Goal: Task Accomplishment & Management: Manage account settings

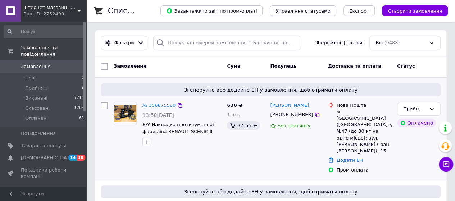
scroll to position [36, 0]
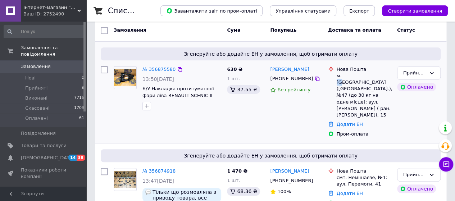
drag, startPoint x: 343, startPoint y: 77, endPoint x: 349, endPoint y: 77, distance: 6.8
click at [349, 77] on div "м. [GEOGRAPHIC_DATA] ([GEOGRAPHIC_DATA].), №47 (до 30 кг на одне місце): вул. […" at bounding box center [364, 96] width 55 height 46
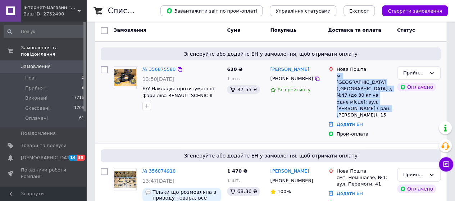
drag, startPoint x: 335, startPoint y: 77, endPoint x: 377, endPoint y: 102, distance: 49.0
click at [377, 102] on div "Нова Пошта м. Миколаїв (Миколаївська обл.), №47 (до 30 кг на одне місце): вул. …" at bounding box center [364, 92] width 58 height 53
copy div "м. [GEOGRAPHIC_DATA] ([GEOGRAPHIC_DATA].), №47 (до 30 кг на одне місце): вул. […"
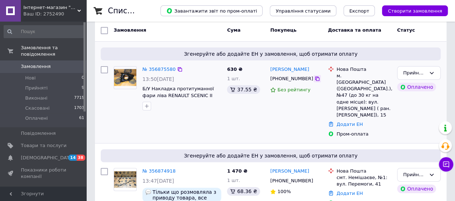
click at [315, 80] on icon at bounding box center [317, 79] width 4 height 4
drag, startPoint x: 266, startPoint y: 71, endPoint x: 305, endPoint y: 72, distance: 39.2
click at [305, 72] on div "№ 356875580 13:50, 12.08.2025 Б/У Накладка протитуманної фари ліва RENAULT SCEN…" at bounding box center [271, 101] width 346 height 77
click at [303, 69] on div "Віталій Інін" at bounding box center [296, 69] width 53 height 8
drag, startPoint x: 299, startPoint y: 69, endPoint x: 274, endPoint y: 73, distance: 25.4
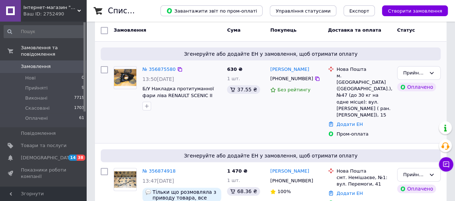
click at [274, 73] on div "Віталій Інін" at bounding box center [296, 69] width 53 height 8
drag, startPoint x: 266, startPoint y: 70, endPoint x: 300, endPoint y: 67, distance: 34.6
click at [300, 67] on div "№ 356875580 13:50, 12.08.2025 Б/У Накладка протитуманної фари ліва RENAULT SCEN…" at bounding box center [271, 101] width 346 height 77
click at [300, 67] on div "Віталій Інін" at bounding box center [296, 69] width 53 height 8
drag, startPoint x: 298, startPoint y: 68, endPoint x: 271, endPoint y: 70, distance: 26.4
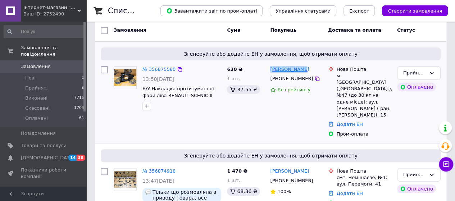
click at [271, 70] on div "Віталій Інін" at bounding box center [296, 69] width 53 height 8
copy link "Віталій Інін"
drag, startPoint x: 344, startPoint y: 77, endPoint x: 363, endPoint y: 76, distance: 19.1
click at [363, 76] on div "м. Миколаїв (Миколаївська обл.), №47 (до 30 кг на одне місце): вул. Ігоря Бедза…" at bounding box center [364, 96] width 55 height 46
drag, startPoint x: 343, startPoint y: 75, endPoint x: 366, endPoint y: 74, distance: 23.1
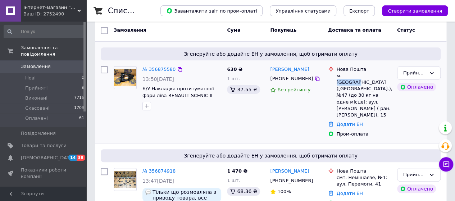
click at [366, 74] on div "м. Миколаїв (Миколаївська обл.), №47 (до 30 кг на одне місце): вул. Ігоря Бедза…" at bounding box center [364, 96] width 55 height 46
copy div "Миколаїв"
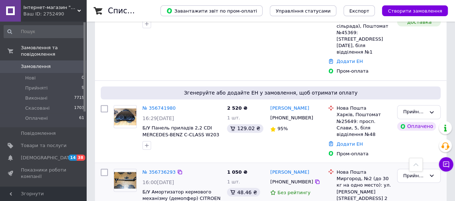
scroll to position [540, 0]
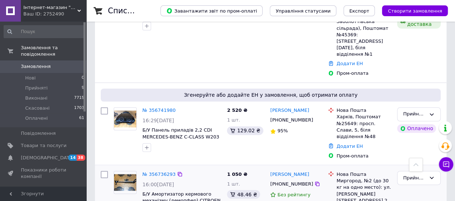
drag, startPoint x: 265, startPoint y: 102, endPoint x: 309, endPoint y: 96, distance: 44.0
click at [309, 168] on div "№ 356736293 16:00, 11.08.2025 Б/У Амортизатор кермового механізму (демопфер) CI…" at bounding box center [271, 197] width 346 height 58
click at [315, 168] on div "Віктор Ломовцев +380663332769 Без рейтингу" at bounding box center [296, 197] width 58 height 58
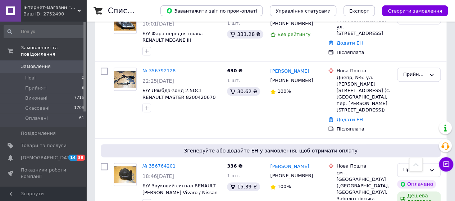
scroll to position [360, 0]
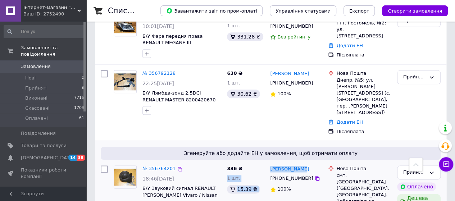
drag, startPoint x: 262, startPoint y: 123, endPoint x: 304, endPoint y: 120, distance: 41.5
click at [303, 165] on div "Іван Круглій" at bounding box center [296, 169] width 53 height 8
drag, startPoint x: 299, startPoint y: 122, endPoint x: 271, endPoint y: 123, distance: 27.7
click at [271, 165] on div "Іван Круглій" at bounding box center [296, 169] width 53 height 8
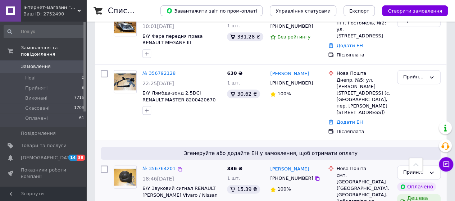
drag, startPoint x: 303, startPoint y: 120, endPoint x: 298, endPoint y: 120, distance: 4.7
click at [303, 165] on div "Іван Круглій" at bounding box center [296, 169] width 53 height 8
drag, startPoint x: 265, startPoint y: 123, endPoint x: 296, endPoint y: 123, distance: 31.0
click at [307, 165] on div "Іван Круглій" at bounding box center [296, 169] width 53 height 8
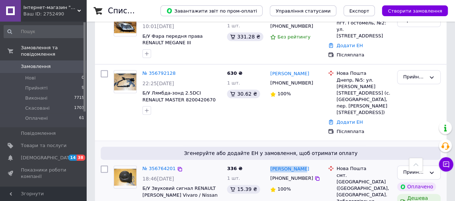
drag, startPoint x: 299, startPoint y: 122, endPoint x: 269, endPoint y: 123, distance: 30.2
copy link "Іван Круглій"
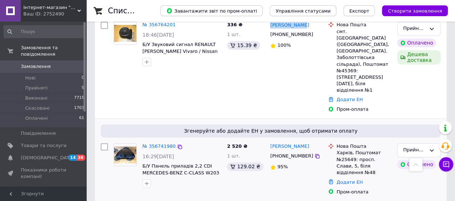
scroll to position [540, 0]
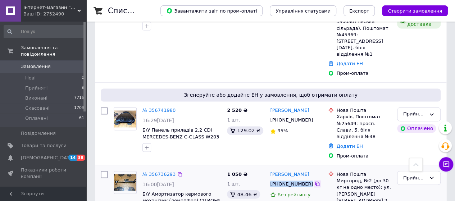
drag, startPoint x: 267, startPoint y: 111, endPoint x: 305, endPoint y: 110, distance: 37.4
click at [305, 168] on div "Віктор Ломовцев +380663332769 Без рейтингу" at bounding box center [296, 197] width 58 height 58
click at [315, 182] on icon at bounding box center [317, 184] width 4 height 4
drag, startPoint x: 266, startPoint y: 100, endPoint x: 311, endPoint y: 100, distance: 44.3
click at [311, 168] on div "№ 356736293 16:00, 11.08.2025 Б/У Амортизатор кермового механізму (демопфер) CI…" at bounding box center [271, 197] width 346 height 58
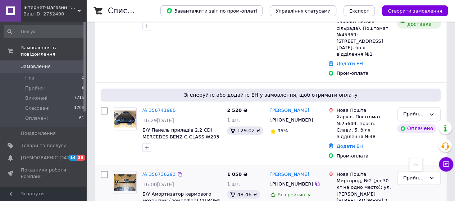
click at [312, 170] on div "Віктор Ломовцев" at bounding box center [296, 174] width 53 height 8
drag, startPoint x: 309, startPoint y: 102, endPoint x: 270, endPoint y: 103, distance: 39.3
click at [270, 170] on div "Віктор Ломовцев" at bounding box center [296, 174] width 53 height 8
copy link "Віктор Ломовцев"
drag, startPoint x: 336, startPoint y: 107, endPoint x: 361, endPoint y: 109, distance: 24.2
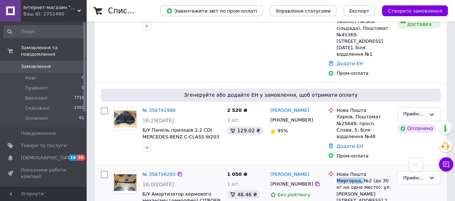
click at [361, 177] on div "Миргород, №2 (до 30 кг на одно место): ул. Сорочинская, 53, пом. 2" at bounding box center [364, 190] width 55 height 26
copy div "Миргород,"
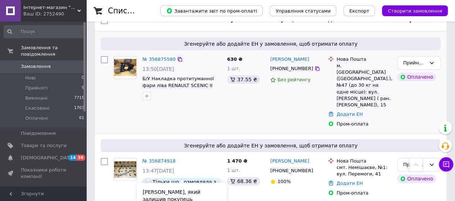
scroll to position [0, 0]
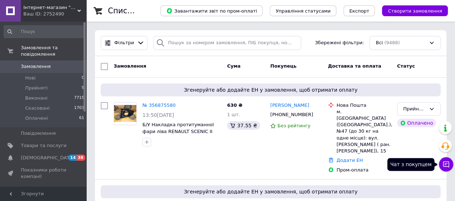
click at [446, 163] on icon at bounding box center [446, 165] width 6 height 6
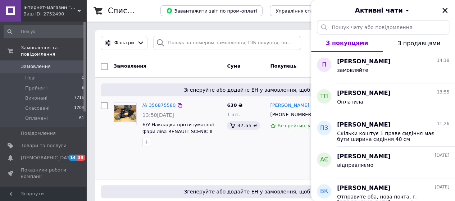
click at [242, 149] on div "630 ₴ 1 шт. 37.55 ₴" at bounding box center [245, 137] width 43 height 77
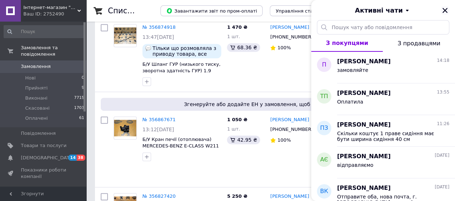
click at [447, 10] on icon "Закрити" at bounding box center [445, 10] width 6 height 6
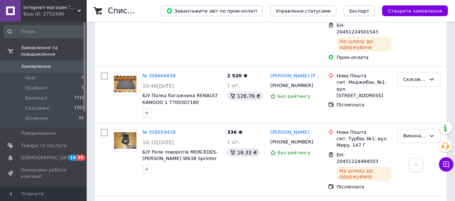
scroll to position [936, 0]
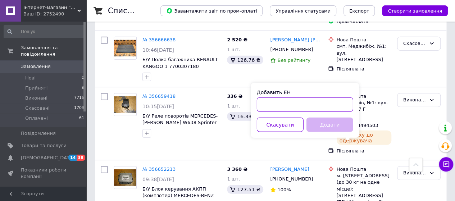
click at [311, 109] on input "Добавить ЕН" at bounding box center [305, 105] width 96 height 14
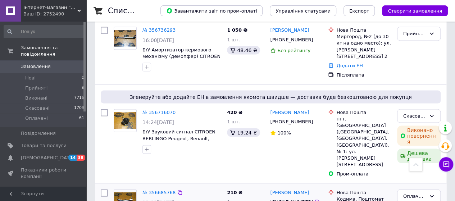
scroll to position [620, 0]
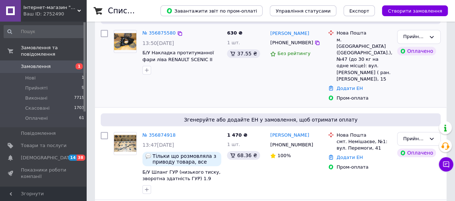
scroll to position [144, 0]
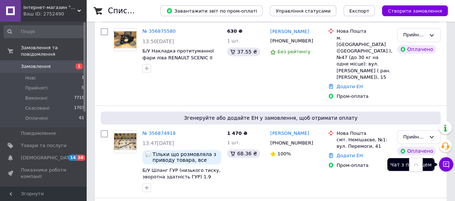
click at [444, 164] on icon at bounding box center [446, 164] width 7 height 7
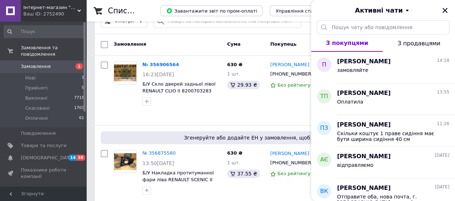
scroll to position [0, 0]
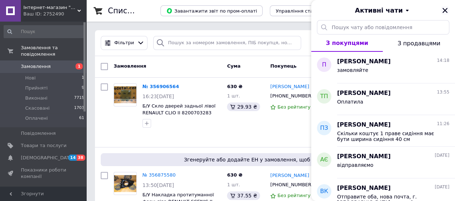
click at [444, 12] on icon "Закрити" at bounding box center [445, 10] width 5 height 5
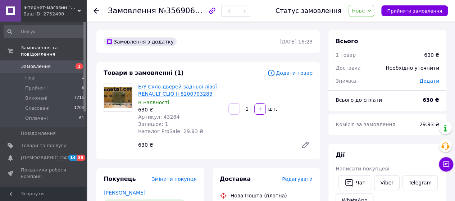
drag, startPoint x: 178, startPoint y: 89, endPoint x: 170, endPoint y: 90, distance: 7.9
click at [170, 90] on link "Б/У Скло дверей задньої лівої RENAULT CLIO II 8200703283" at bounding box center [177, 90] width 79 height 13
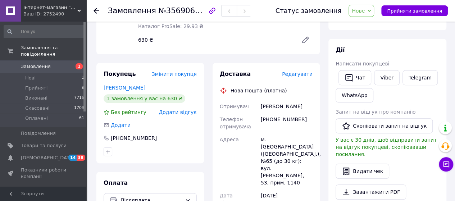
scroll to position [108, 0]
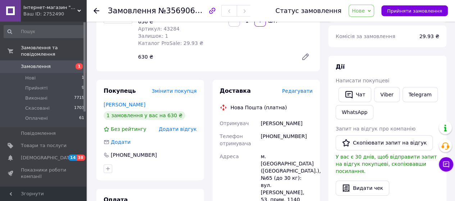
scroll to position [0, 0]
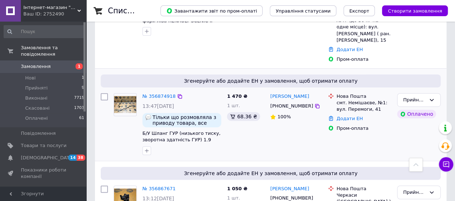
scroll to position [180, 0]
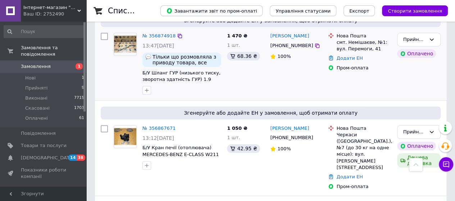
scroll to position [324, 0]
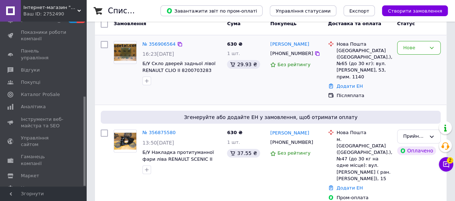
scroll to position [108, 0]
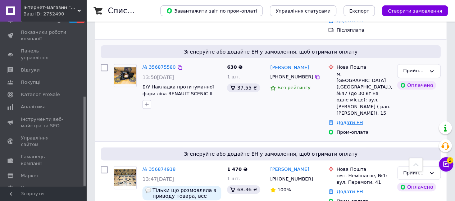
click at [351, 120] on link "Додати ЕН" at bounding box center [350, 122] width 26 height 5
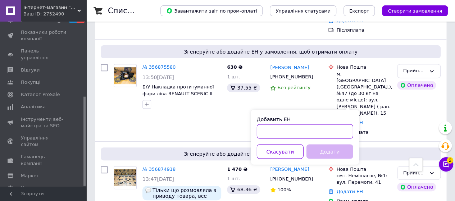
click at [319, 132] on input "Добавить ЕН" at bounding box center [305, 131] width 96 height 14
click at [290, 100] on div "Віталій Інін +380993509024 Без рейтингу" at bounding box center [296, 99] width 58 height 77
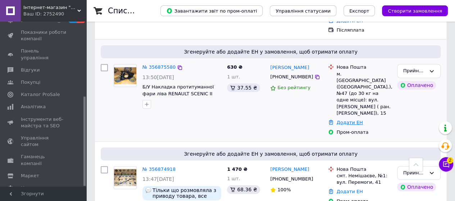
click at [348, 120] on link "Додати ЕН" at bounding box center [350, 122] width 26 height 5
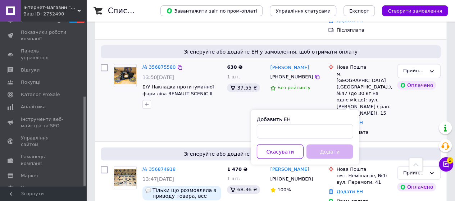
click at [247, 98] on div "630 ₴ 1 шт. 37.55 ₴" at bounding box center [245, 99] width 43 height 77
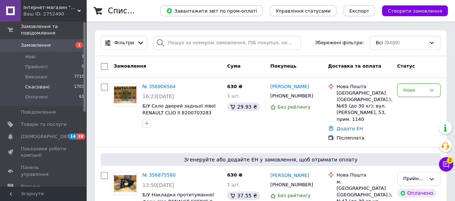
scroll to position [0, 0]
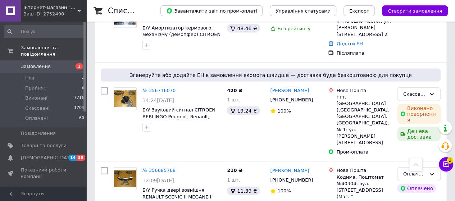
scroll to position [792, 0]
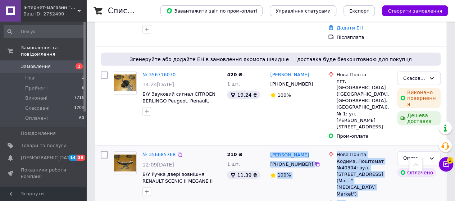
drag, startPoint x: 276, startPoint y: 103, endPoint x: 328, endPoint y: 100, distance: 52.3
click at [328, 149] on div "№ 356685768 12:09, 11.08.2025 Б/У Ручка двері зовнішня RENAULT SCENIC II MEGANE…" at bounding box center [271, 195] width 346 height 93
click at [282, 149] on div "Сергій Журба +380977410009 100%" at bounding box center [296, 195] width 58 height 93
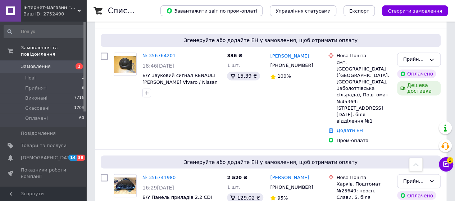
scroll to position [576, 0]
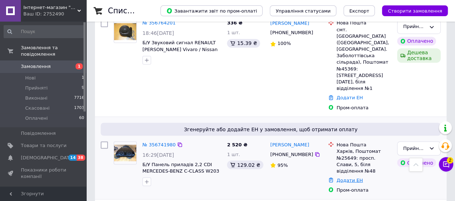
click at [348, 177] on link "Додати ЕН" at bounding box center [350, 179] width 26 height 5
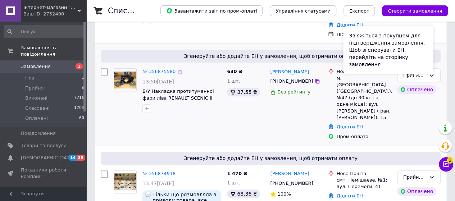
scroll to position [108, 0]
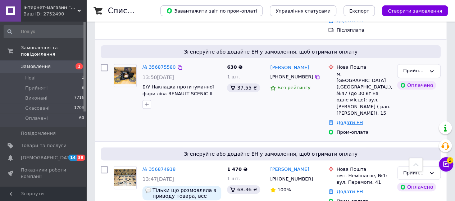
click at [352, 120] on link "Додати ЕН" at bounding box center [350, 122] width 26 height 5
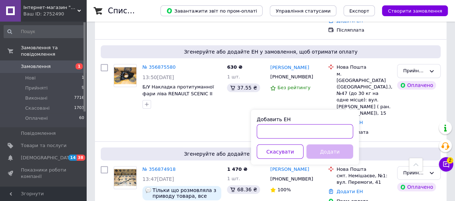
click at [338, 128] on input "Добавить ЕН" at bounding box center [305, 131] width 96 height 14
click at [405, 142] on div "Згенеруйте або додайте ЕН у замовлення, щоб отримати оплату № 356874918 13:47, …" at bounding box center [271, 188] width 352 height 92
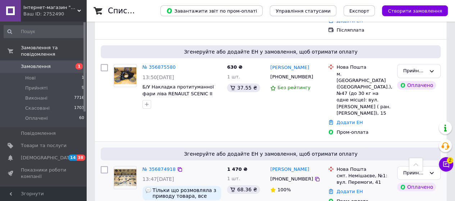
scroll to position [288, 0]
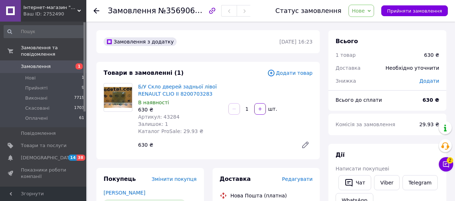
scroll to position [108, 0]
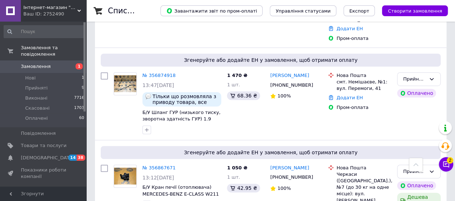
scroll to position [216, 0]
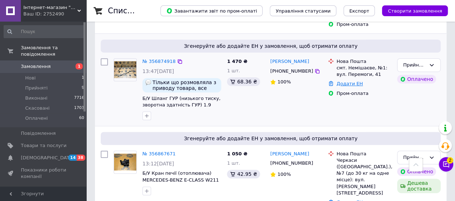
click at [347, 81] on link "Додати ЕН" at bounding box center [350, 83] width 26 height 5
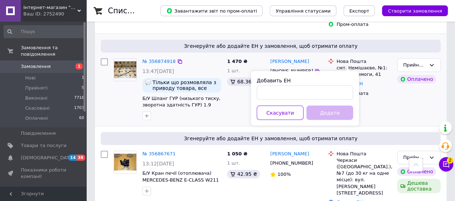
click at [396, 99] on div "Прийнято Оплачено" at bounding box center [418, 89] width 49 height 68
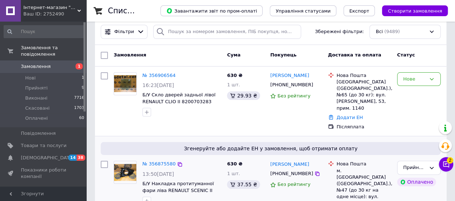
scroll to position [0, 0]
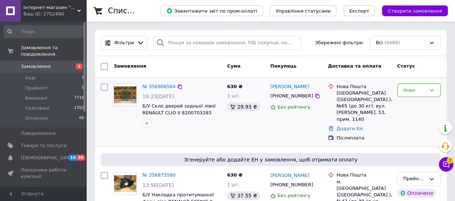
drag, startPoint x: 269, startPoint y: 86, endPoint x: 324, endPoint y: 88, distance: 54.8
click at [324, 88] on div "Олександр Денисенко +380675989199 Без рейтингу" at bounding box center [296, 113] width 58 height 64
click at [324, 109] on div "Олександр Денисенко +380675989199 Без рейтингу" at bounding box center [296, 113] width 58 height 64
click at [33, 63] on span "Замовлення" at bounding box center [36, 66] width 30 height 6
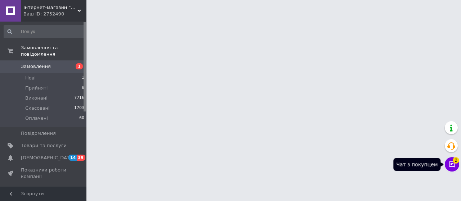
click at [449, 161] on icon at bounding box center [451, 164] width 7 height 7
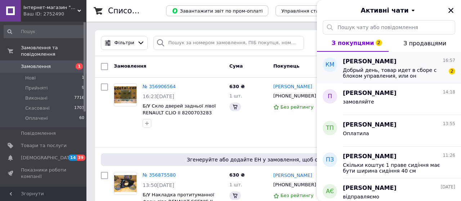
click at [370, 64] on span "Костянтин Макогон" at bounding box center [370, 62] width 54 height 8
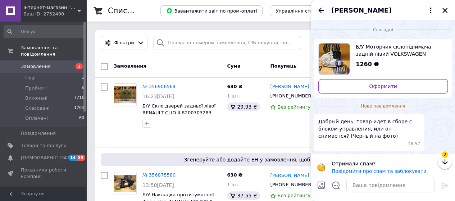
scroll to position [6, 0]
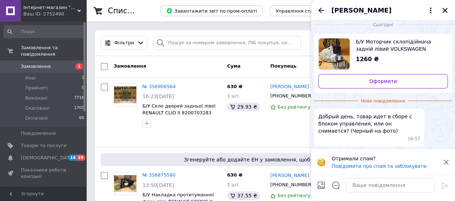
click at [339, 60] on img "Переглянути товар" at bounding box center [334, 54] width 31 height 31
click at [448, 12] on icon "Закрити" at bounding box center [445, 10] width 6 height 6
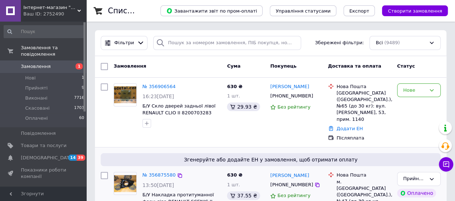
scroll to position [108, 0]
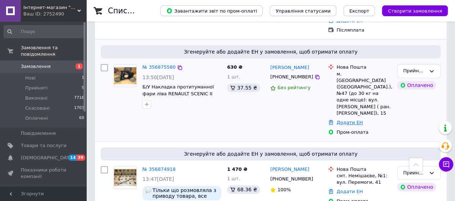
click at [349, 120] on link "Додати ЕН" at bounding box center [350, 122] width 26 height 5
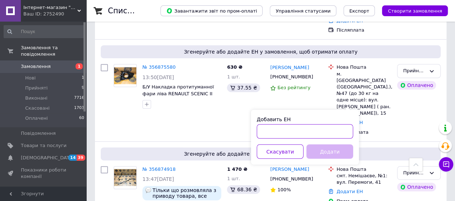
click at [270, 130] on input "Добавить ЕН" at bounding box center [305, 131] width 96 height 14
drag, startPoint x: 289, startPoint y: 128, endPoint x: 286, endPoint y: 135, distance: 7.7
click at [286, 135] on input "Добавить ЕН" at bounding box center [305, 131] width 96 height 14
click at [407, 103] on div "Прийнято Оплачено" at bounding box center [418, 99] width 49 height 77
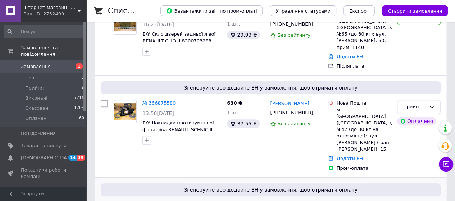
scroll to position [36, 0]
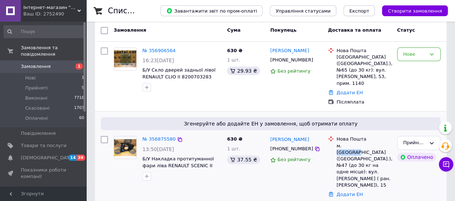
drag, startPoint x: 343, startPoint y: 139, endPoint x: 366, endPoint y: 139, distance: 22.3
click at [366, 143] on div "м. Миколаїв (Миколаївська обл.), №47 (до 30 кг на одне місце): вул. Ігоря Бедза…" at bounding box center [364, 166] width 55 height 46
copy div "Миколаїв"
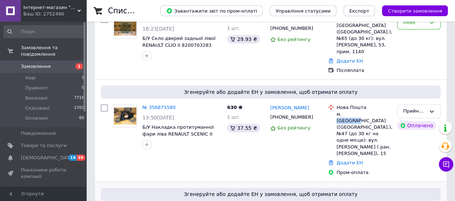
scroll to position [108, 0]
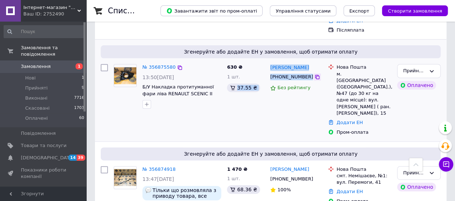
drag, startPoint x: 267, startPoint y: 71, endPoint x: 306, endPoint y: 71, distance: 39.6
click at [306, 71] on div "№ 356875580 13:50, 12.08.2025 Б/У Накладка протитуманної фари ліва RENAULT SCEN…" at bounding box center [271, 99] width 346 height 77
click at [295, 72] on div "+380993509024" at bounding box center [292, 76] width 46 height 9
drag, startPoint x: 273, startPoint y: 72, endPoint x: 302, endPoint y: 69, distance: 28.9
click at [302, 72] on div "+380993509024" at bounding box center [292, 76] width 46 height 9
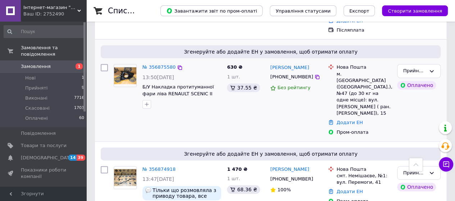
click at [303, 72] on div "+380993509024" at bounding box center [292, 76] width 46 height 9
click at [315, 74] on icon at bounding box center [318, 77] width 6 height 6
drag, startPoint x: 266, startPoint y: 59, endPoint x: 298, endPoint y: 64, distance: 32.8
click at [298, 64] on div "№ 356875580 13:50, 12.08.2025 Б/У Накладка протитуманної фари ліва RENAULT SCEN…" at bounding box center [271, 99] width 346 height 77
click at [289, 64] on link "Віталій Інін" at bounding box center [289, 67] width 39 height 7
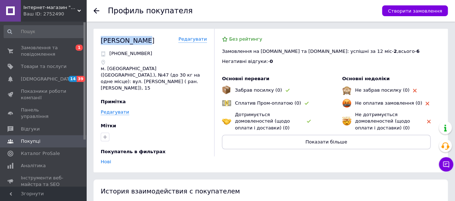
drag, startPoint x: 92, startPoint y: 40, endPoint x: 136, endPoint y: 41, distance: 43.9
click at [136, 41] on div "Профиль покупателя Створити замовлення Інін Віталій Редагувати +380993509024 м.…" at bounding box center [270, 187] width 369 height 375
copy div "Інін Віталій"
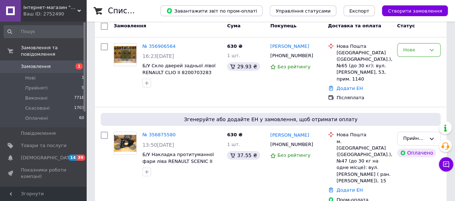
scroll to position [108, 0]
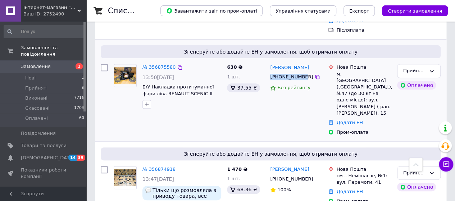
drag, startPoint x: 268, startPoint y: 72, endPoint x: 302, endPoint y: 72, distance: 33.8
click at [302, 72] on div "Віталій Інін +380993509024 Без рейтингу" at bounding box center [296, 99] width 58 height 77
click at [315, 74] on icon at bounding box center [318, 77] width 6 height 6
drag, startPoint x: 264, startPoint y: 62, endPoint x: 297, endPoint y: 62, distance: 33.5
click at [297, 62] on div "№ 356875580 13:50, 12.08.2025 Б/У Накладка протитуманної фари ліва RENAULT SCEN…" at bounding box center [271, 99] width 346 height 77
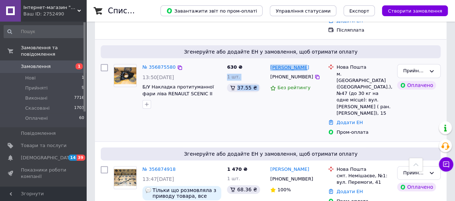
copy div "630 ₴ 1 шт. 37.55 ₴ Віталій Інін"
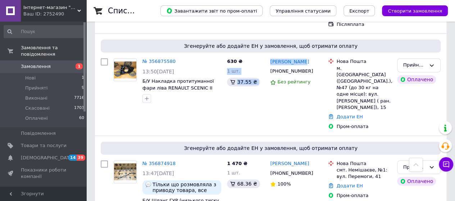
scroll to position [36, 0]
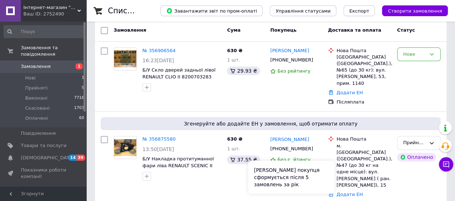
click at [309, 162] on div "Рейтинг покупця сформується після 5 замовлень за рік" at bounding box center [291, 177] width 86 height 33
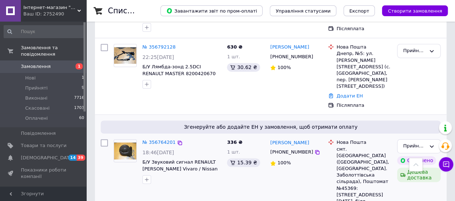
scroll to position [468, 0]
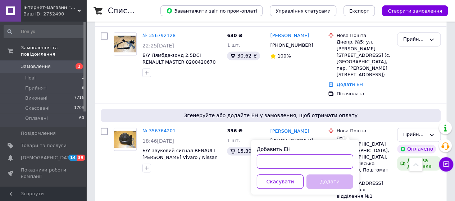
click at [309, 163] on input "Добавить ЕН" at bounding box center [305, 161] width 96 height 14
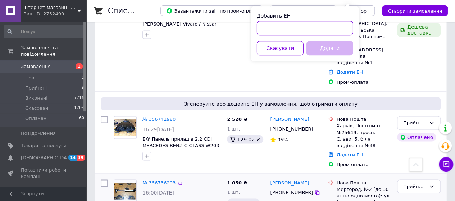
scroll to position [612, 0]
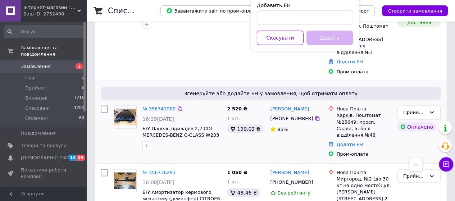
click at [316, 125] on div "95%" at bounding box center [296, 130] width 52 height 10
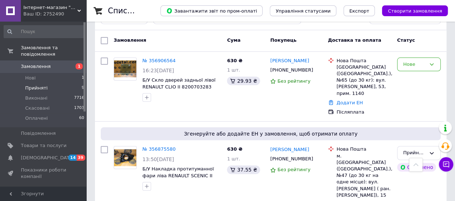
scroll to position [0, 0]
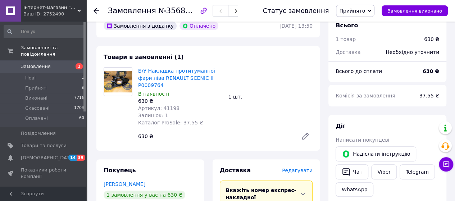
scroll to position [36, 0]
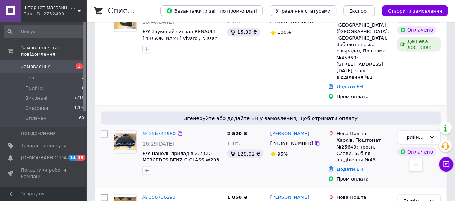
scroll to position [576, 0]
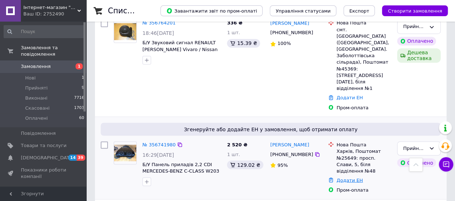
click at [340, 177] on link "Додати ЕН" at bounding box center [350, 179] width 26 height 5
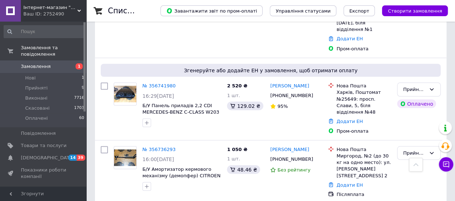
scroll to position [684, 0]
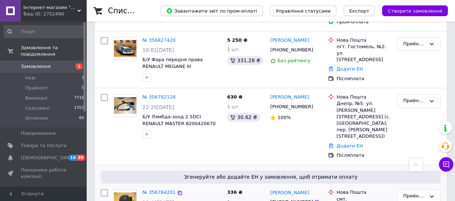
scroll to position [324, 0]
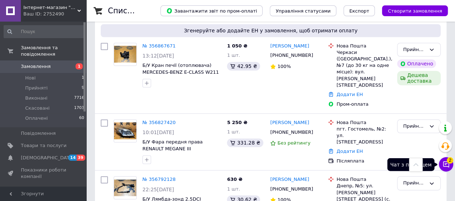
click at [446, 166] on icon at bounding box center [446, 164] width 7 height 7
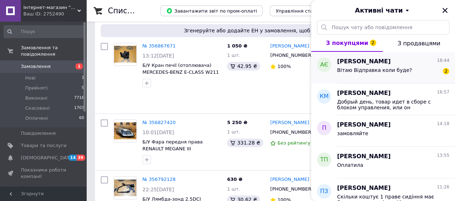
click at [380, 66] on div "Вітаю Відправка коли буде? 2" at bounding box center [393, 72] width 112 height 12
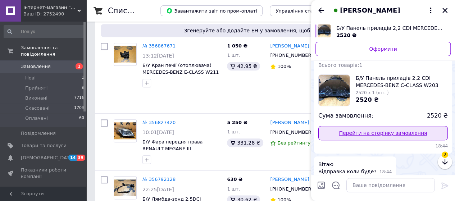
scroll to position [195, 0]
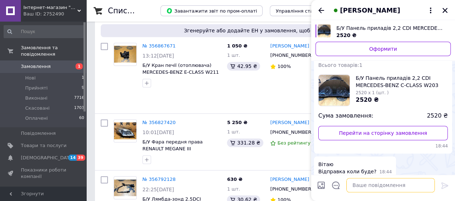
click at [391, 184] on textarea at bounding box center [391, 185] width 89 height 14
type textarea "у"
click at [397, 157] on div "Вітаю Відправка коли буде? 18:44" at bounding box center [383, 168] width 138 height 23
click at [390, 187] on textarea at bounding box center [391, 185] width 89 height 14
type textarea "завтра до 12ч"
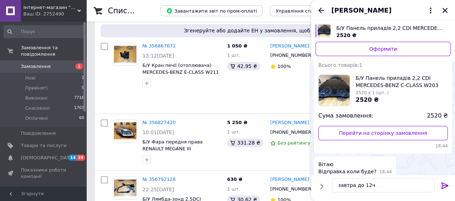
click at [446, 185] on icon at bounding box center [445, 185] width 7 height 6
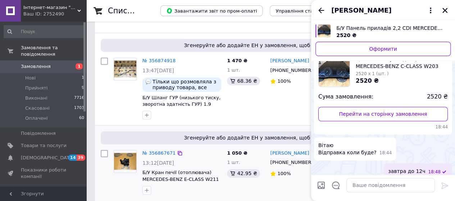
scroll to position [216, 0]
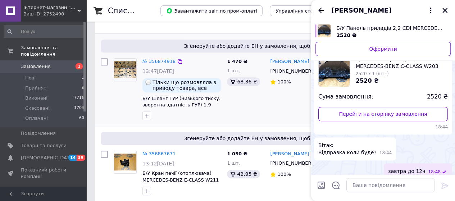
click at [273, 98] on div "Таня Приліпко +380665798494 100%" at bounding box center [296, 89] width 58 height 68
click at [321, 13] on icon "Назад" at bounding box center [321, 10] width 9 height 9
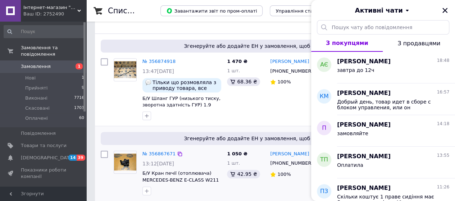
click at [274, 132] on div "Згенеруйте або додайте ЕН у замовлення, щоб отримати оплату" at bounding box center [271, 138] width 340 height 13
click at [444, 12] on icon "Закрити" at bounding box center [445, 10] width 5 height 5
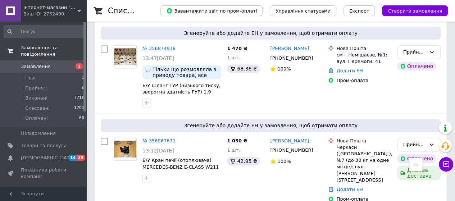
scroll to position [180, 0]
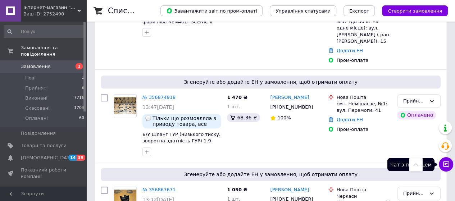
click at [445, 167] on icon at bounding box center [446, 164] width 7 height 7
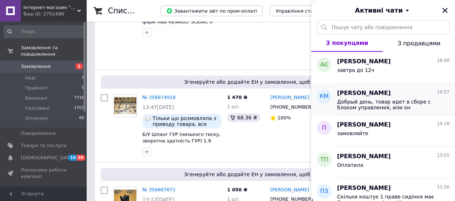
click at [360, 108] on span "Добрый день, товар идет в сборе с блоком управления, или он снимается? (Черный …" at bounding box center [388, 105] width 102 height 12
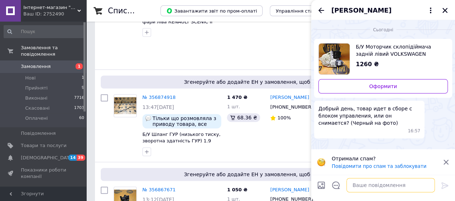
click at [377, 182] on textarea at bounding box center [391, 185] width 89 height 14
type textarea "ж"
type textarea "м"
type textarea "продаем у в сборе"
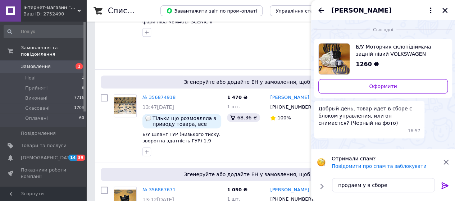
click at [448, 185] on icon at bounding box center [445, 185] width 9 height 9
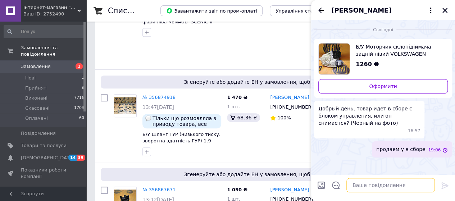
click at [411, 189] on textarea at bounding box center [391, 185] width 89 height 14
click at [327, 57] on img "Переглянути товар" at bounding box center [334, 59] width 31 height 31
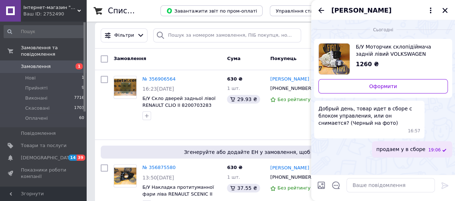
scroll to position [0, 0]
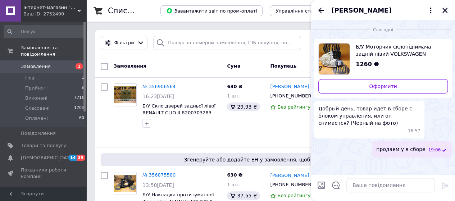
click at [445, 12] on icon "Закрити" at bounding box center [445, 10] width 6 height 6
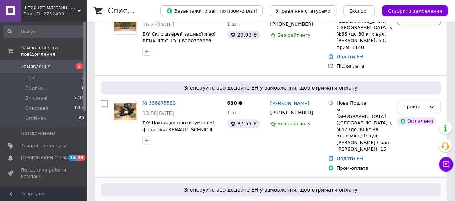
scroll to position [36, 0]
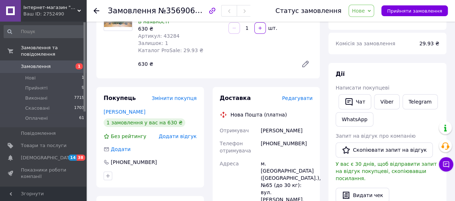
scroll to position [216, 0]
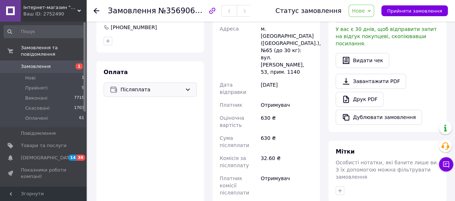
click at [186, 93] on div "Післяплата" at bounding box center [150, 89] width 93 height 14
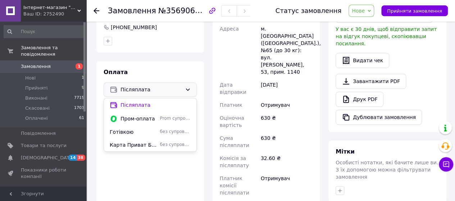
click at [165, 63] on div "Оплата Післяплата Післяплата Пром-оплата Prom супроводжує покупку Готівкою без …" at bounding box center [150, 136] width 108 height 151
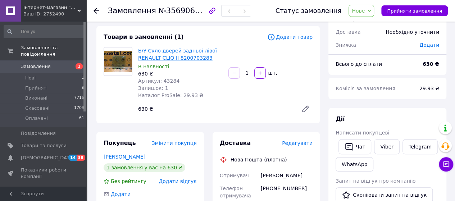
scroll to position [0, 0]
